Goal: Task Accomplishment & Management: Complete application form

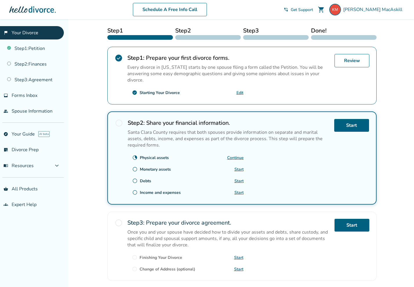
scroll to position [98, 0]
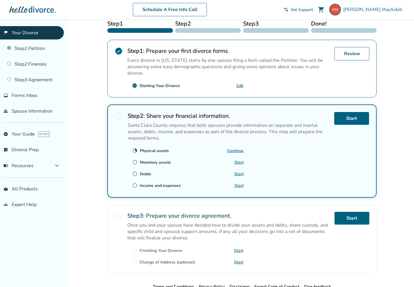
click at [241, 153] on link "Continue" at bounding box center [235, 151] width 17 height 6
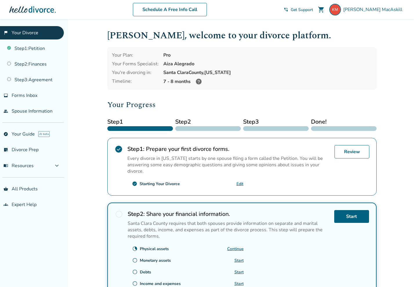
click at [242, 185] on link "Edit" at bounding box center [239, 184] width 7 height 6
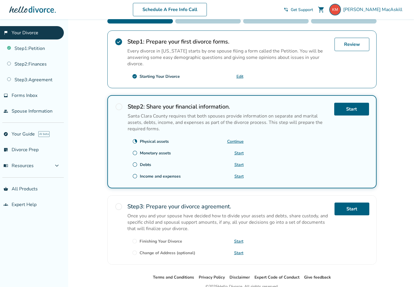
scroll to position [116, 0]
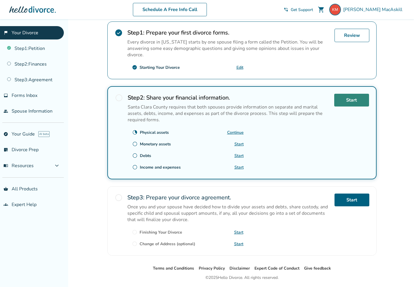
click at [353, 100] on link "Start" at bounding box center [351, 100] width 35 height 13
